Goal: Use online tool/utility: Utilize a website feature to perform a specific function

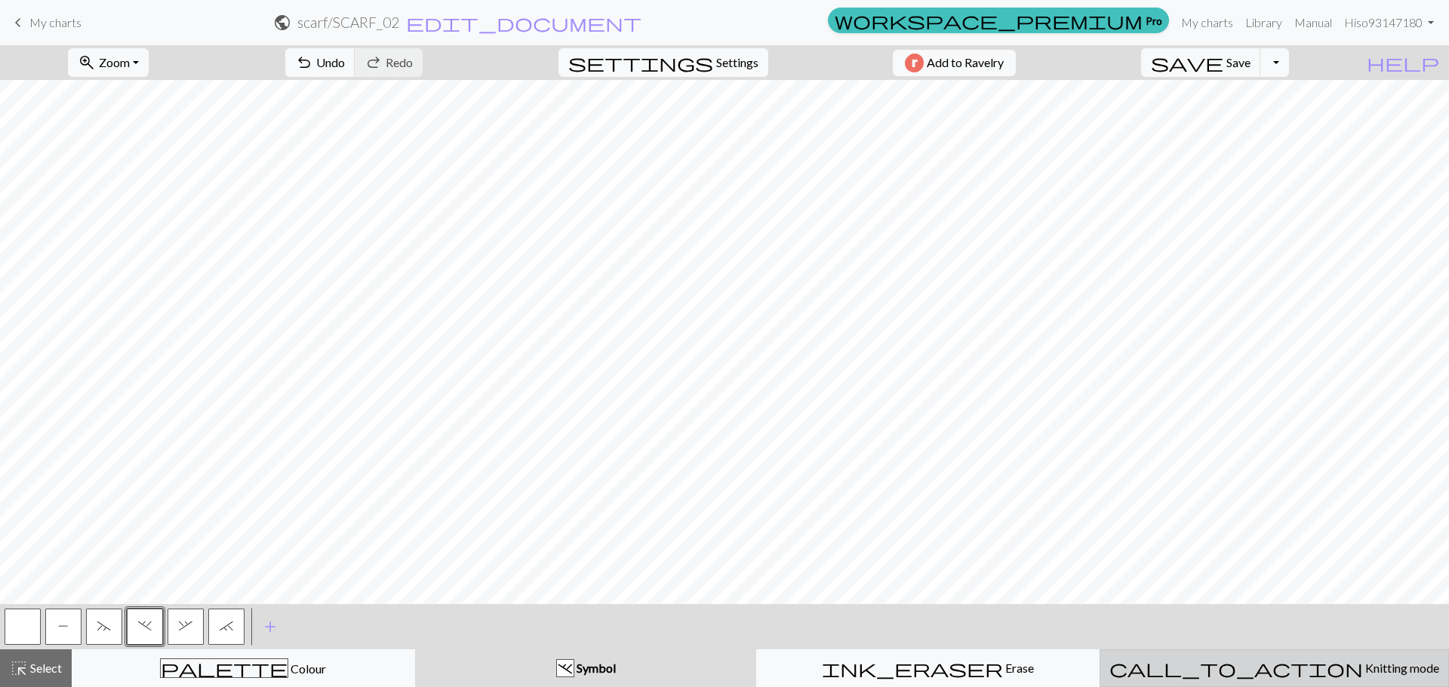
click at [1363, 670] on span "Knitting mode" at bounding box center [1401, 668] width 76 height 14
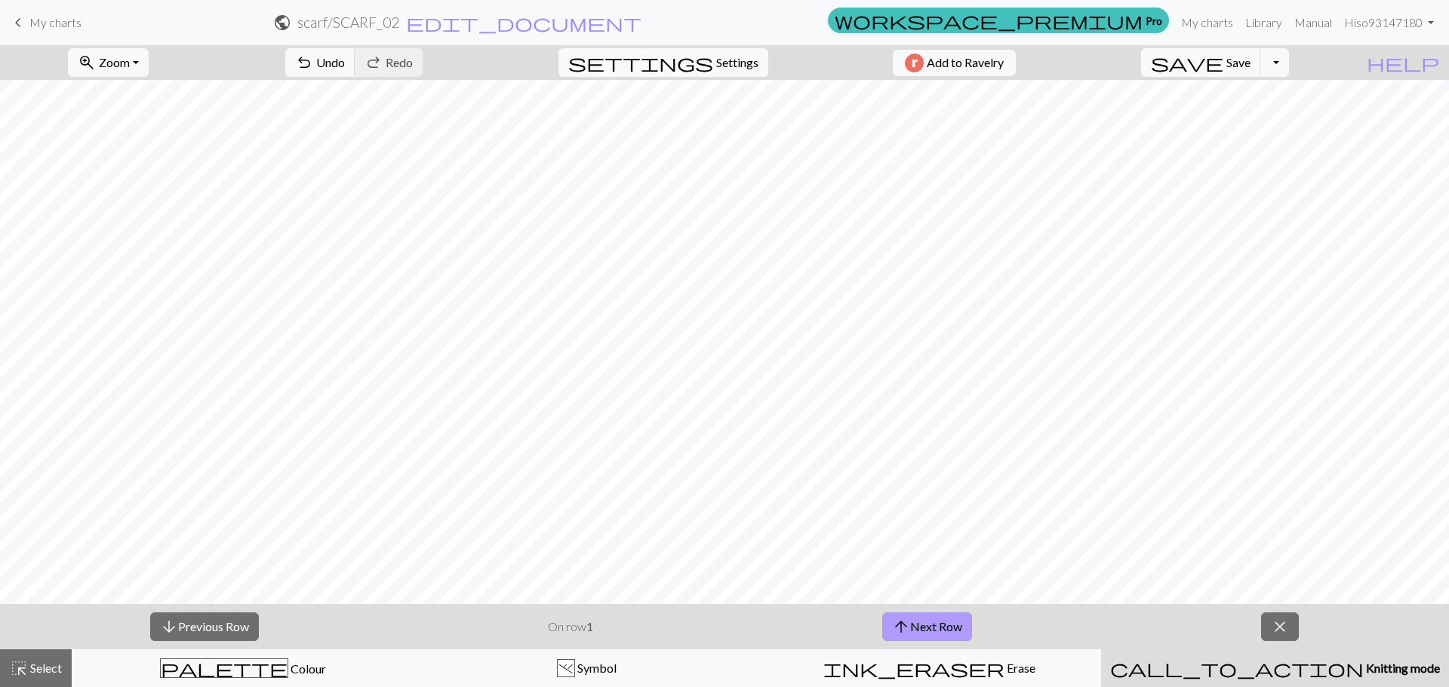
click at [938, 625] on button "arrow_upward Next Row" at bounding box center [927, 627] width 90 height 29
click at [933, 624] on button "arrow_upward Next Row" at bounding box center [927, 627] width 90 height 29
click at [938, 626] on button "arrow_upward Next Row" at bounding box center [927, 627] width 90 height 29
click at [952, 620] on button "arrow_upward Next Row" at bounding box center [927, 627] width 90 height 29
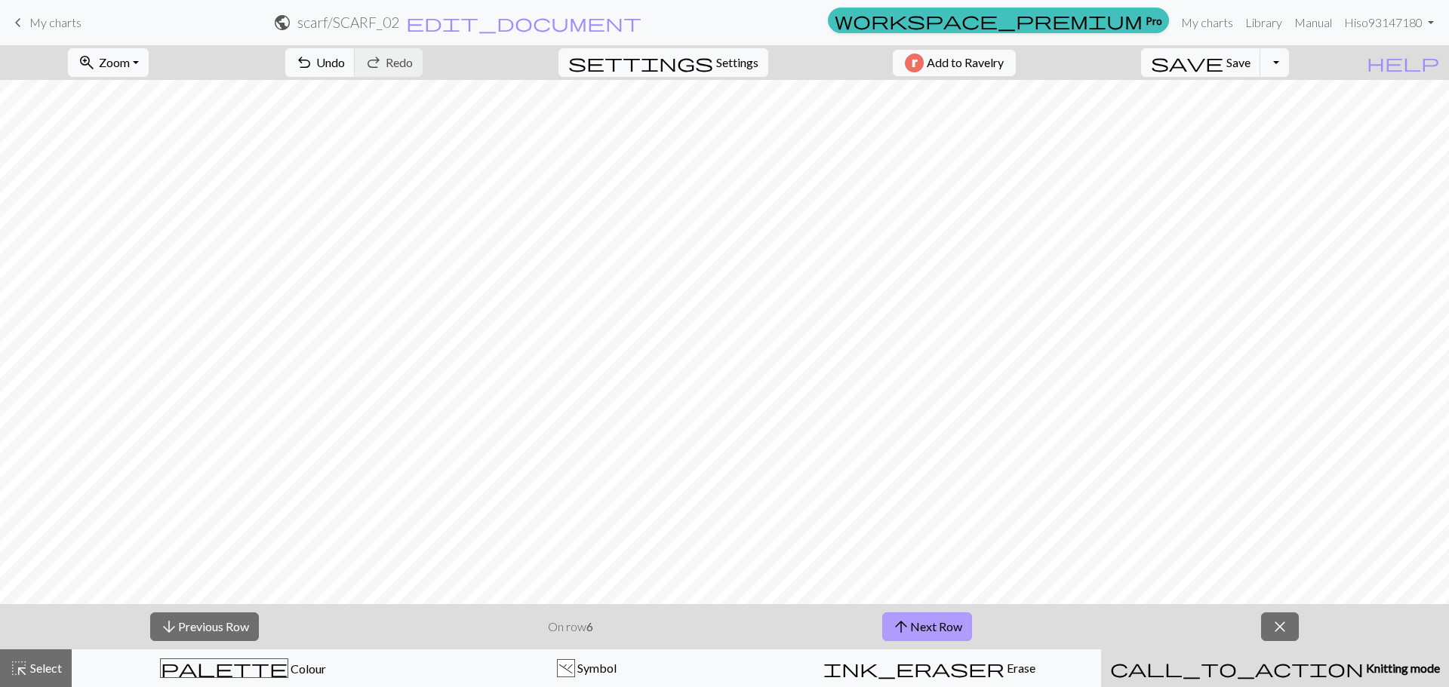
click at [911, 628] on button "arrow_upward Next Row" at bounding box center [927, 627] width 90 height 29
click at [911, 628] on span "arrow_upward" at bounding box center [903, 626] width 18 height 21
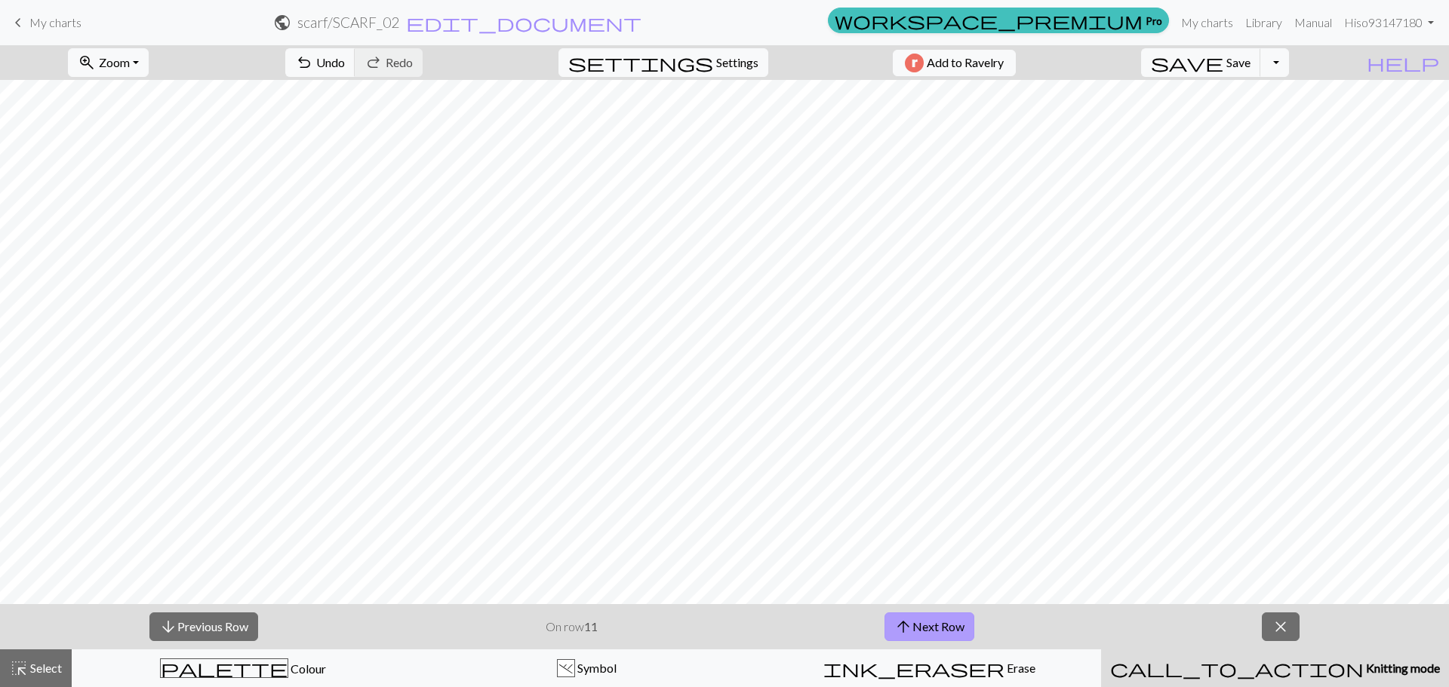
click at [911, 628] on span "arrow_upward" at bounding box center [903, 626] width 18 height 21
click at [235, 619] on button "arrow_downward Previous Row" at bounding box center [203, 627] width 109 height 29
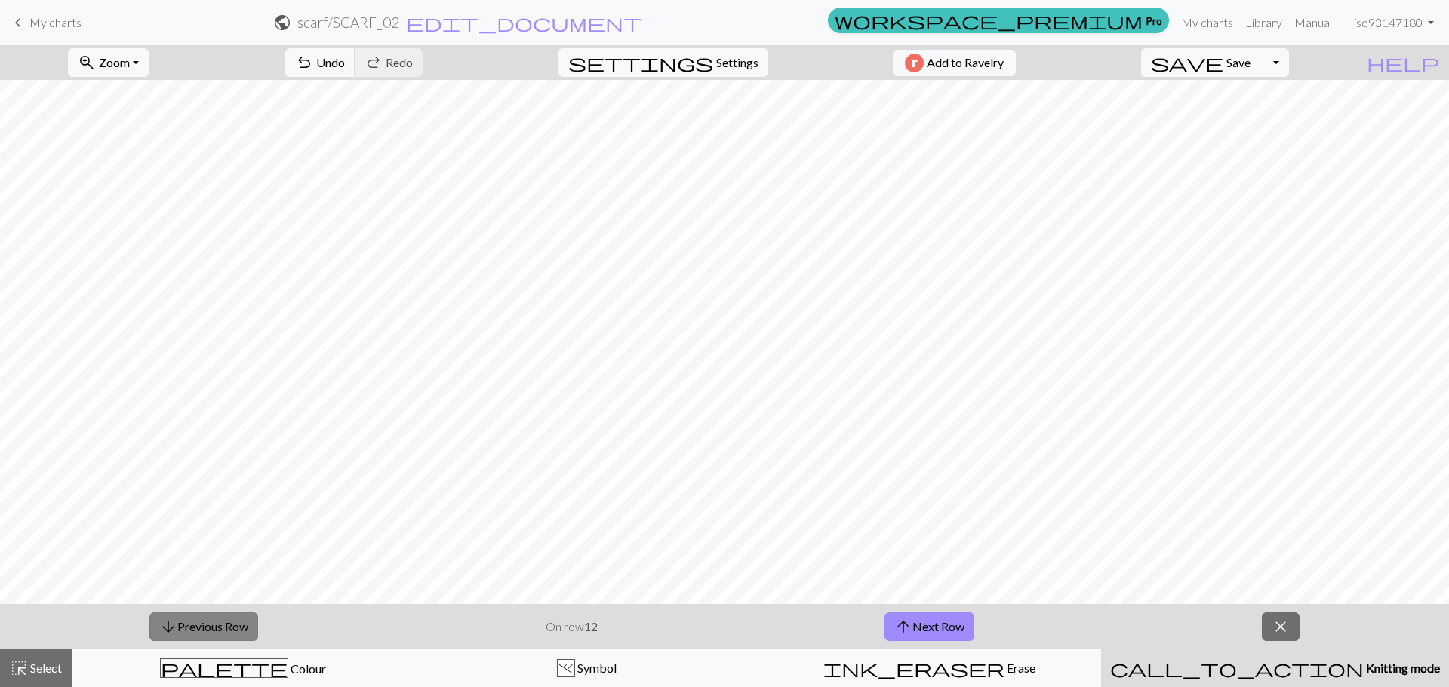
click at [235, 619] on button "arrow_downward Previous Row" at bounding box center [203, 627] width 109 height 29
click at [235, 619] on button "arrow_downward Previous Row" at bounding box center [204, 627] width 109 height 29
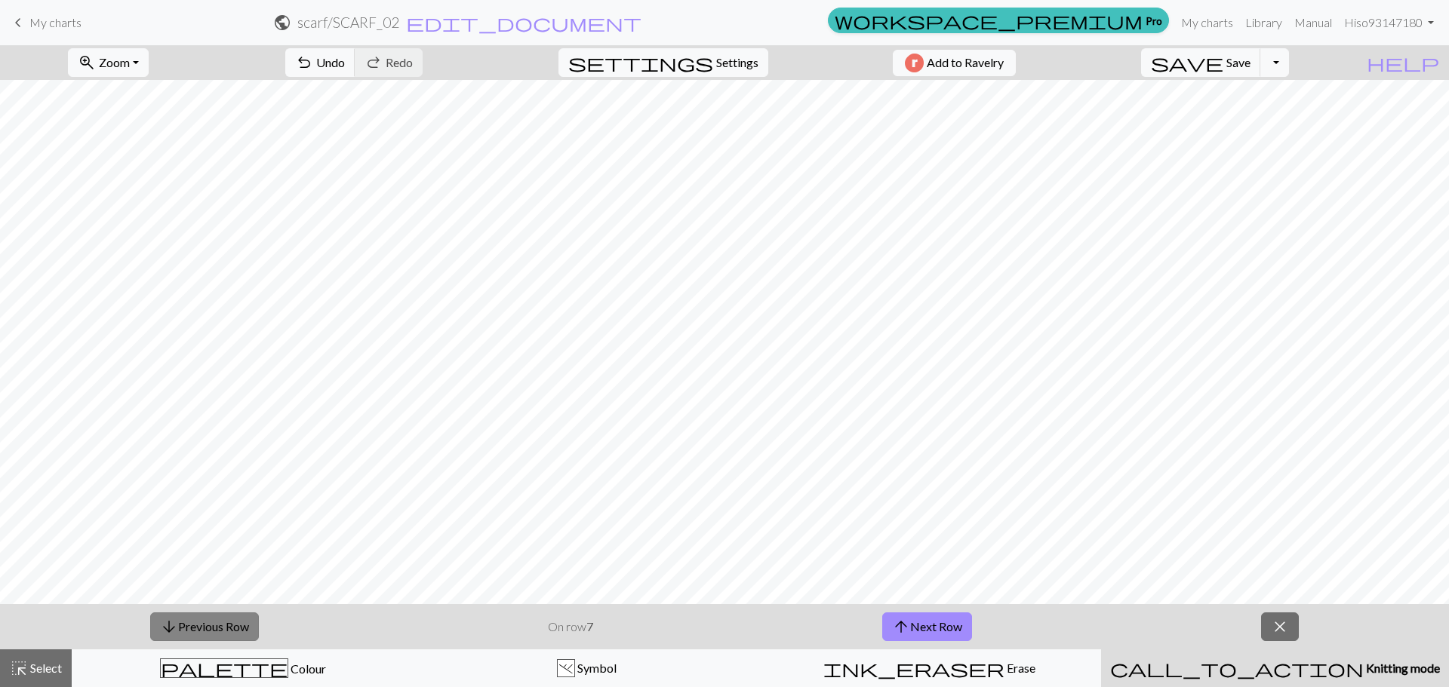
click at [235, 619] on button "arrow_downward Previous Row" at bounding box center [204, 627] width 109 height 29
